Goal: Task Accomplishment & Management: Manage account settings

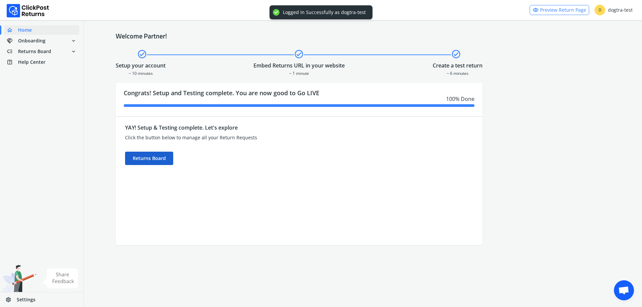
click at [163, 158] on div "Returns Board" at bounding box center [149, 158] width 48 height 13
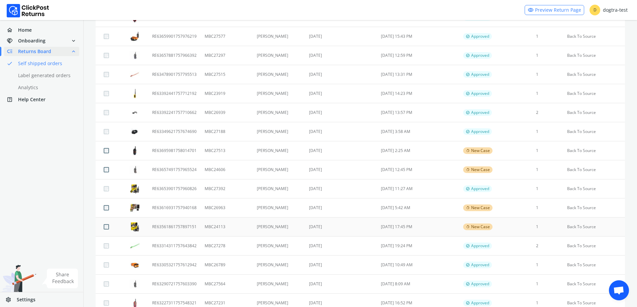
scroll to position [234, 0]
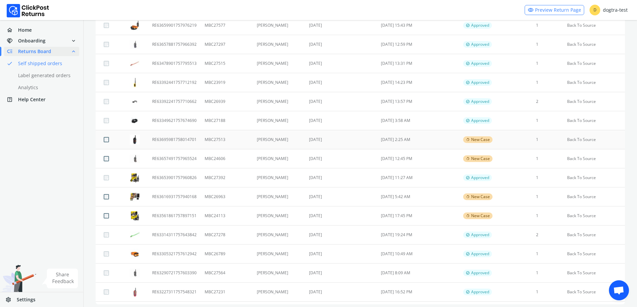
click at [286, 140] on td "[PERSON_NAME]" at bounding box center [279, 139] width 52 height 19
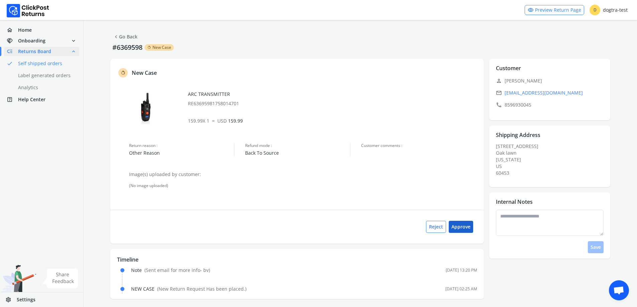
click at [464, 227] on button "Approve" at bounding box center [461, 227] width 24 height 12
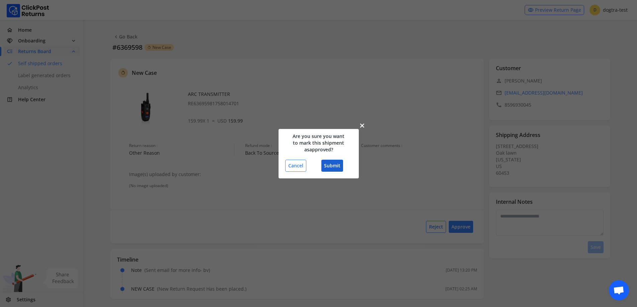
click at [327, 162] on button "Submit" at bounding box center [332, 166] width 22 height 12
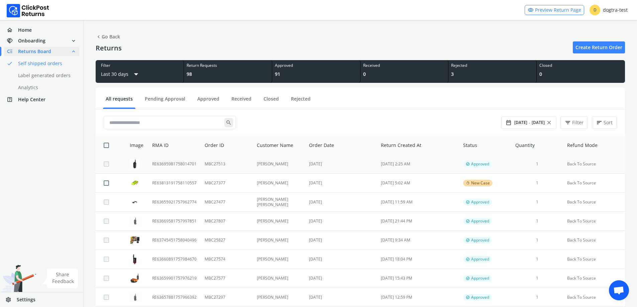
click at [235, 167] on td "MBC27513" at bounding box center [227, 164] width 52 height 19
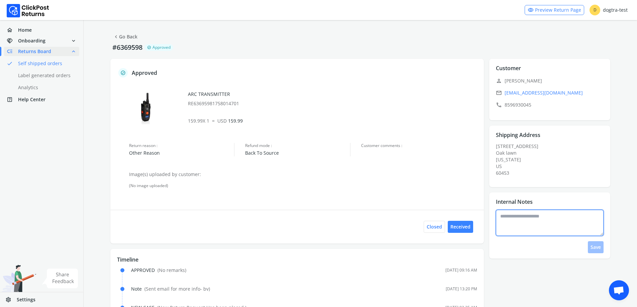
click at [528, 224] on textarea at bounding box center [550, 223] width 108 height 26
type textarea "**********"
click at [595, 247] on button "Save" at bounding box center [596, 247] width 16 height 12
